Goal: Navigation & Orientation: Find specific page/section

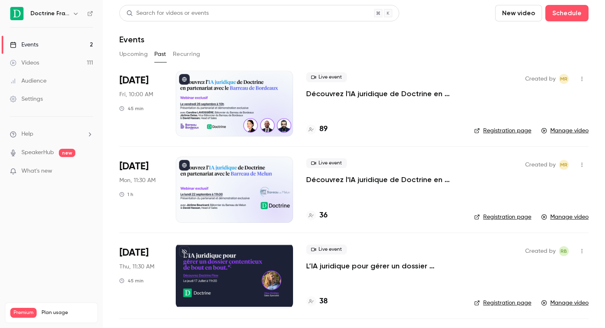
click at [78, 45] on link "Events 2" at bounding box center [51, 45] width 103 height 18
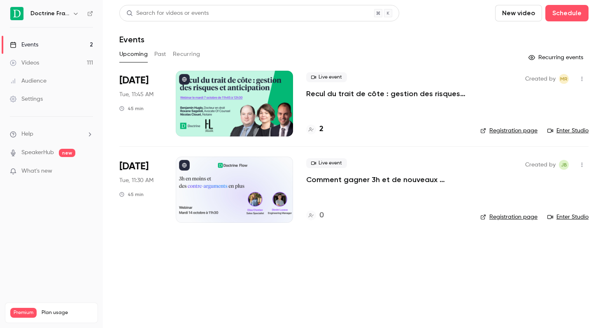
click at [75, 15] on icon "button" at bounding box center [75, 13] width 7 height 7
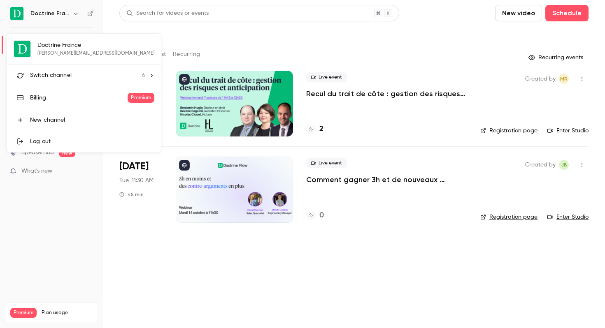
click at [58, 73] on span "Switch channel" at bounding box center [51, 75] width 42 height 9
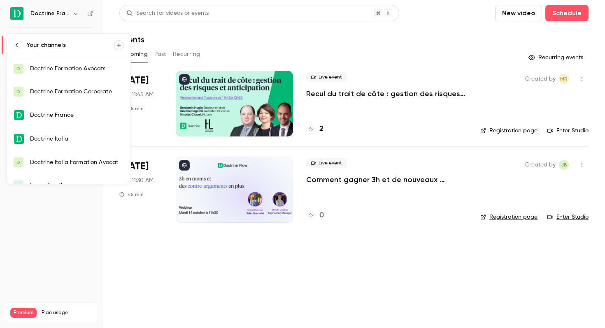
click at [81, 70] on div "Doctrine Formation Avocats" at bounding box center [77, 69] width 94 height 8
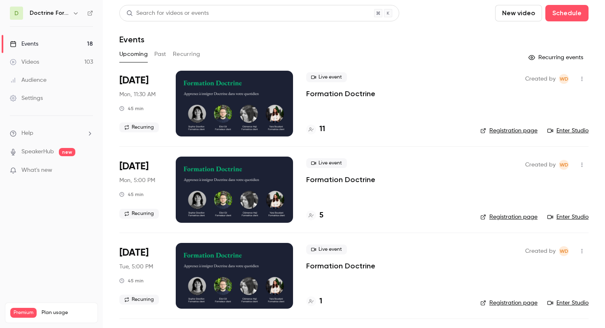
click at [75, 14] on icon "button" at bounding box center [75, 13] width 7 height 7
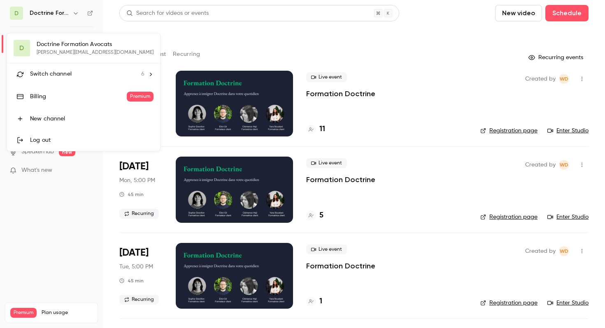
click at [97, 70] on div "Switch channel 6" at bounding box center [87, 74] width 114 height 9
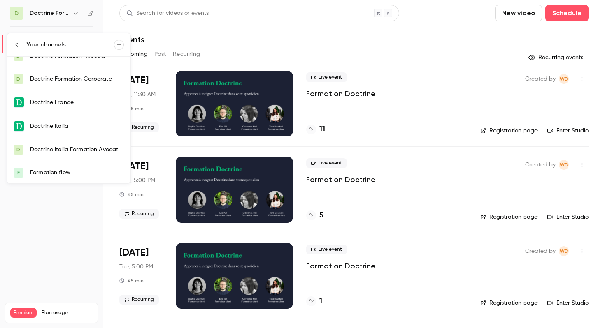
scroll to position [13, 0]
click at [72, 174] on div "Formation flow" at bounding box center [77, 172] width 94 height 8
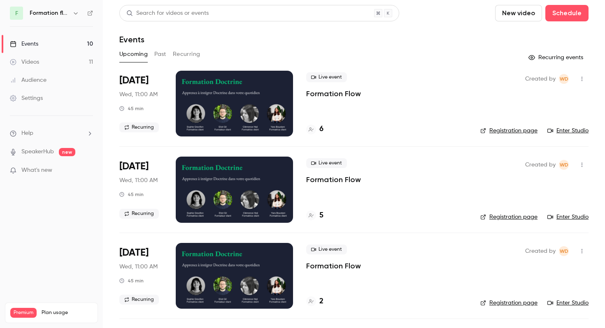
click at [77, 13] on icon "button" at bounding box center [76, 13] width 4 height 2
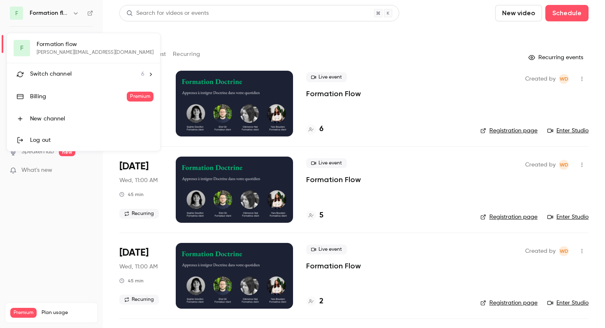
click at [79, 47] on div "F Formation flow [PERSON_NAME][EMAIL_ADDRESS][DOMAIN_NAME] Switch channel 6 Bil…" at bounding box center [83, 92] width 153 height 118
click at [148, 74] on icon at bounding box center [151, 75] width 6 height 6
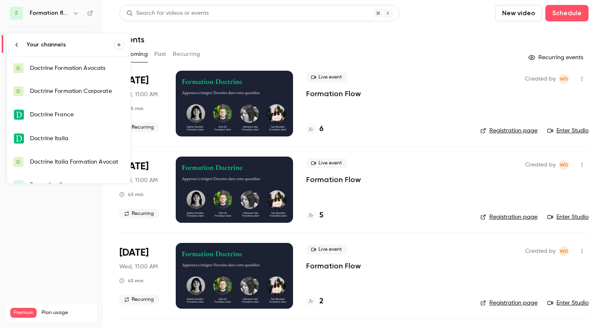
click at [100, 67] on div "Doctrine Formation Avocats" at bounding box center [77, 68] width 94 height 8
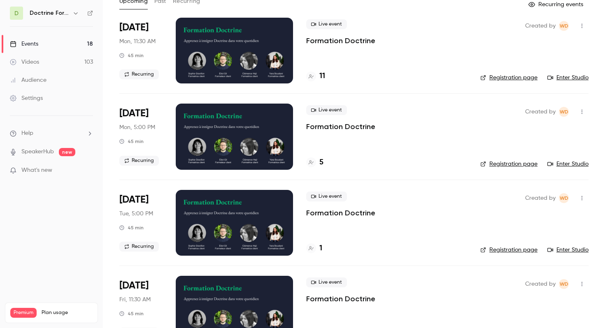
scroll to position [77, 0]
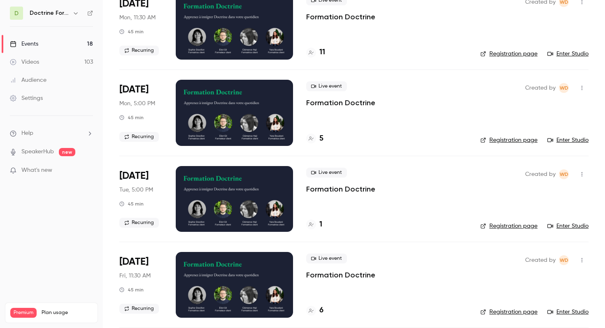
click at [502, 224] on link "Registration page" at bounding box center [508, 226] width 57 height 8
